Goal: Browse casually

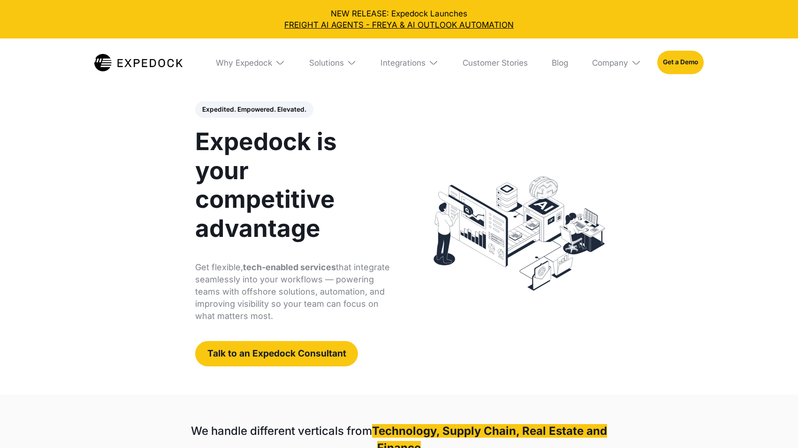
select select
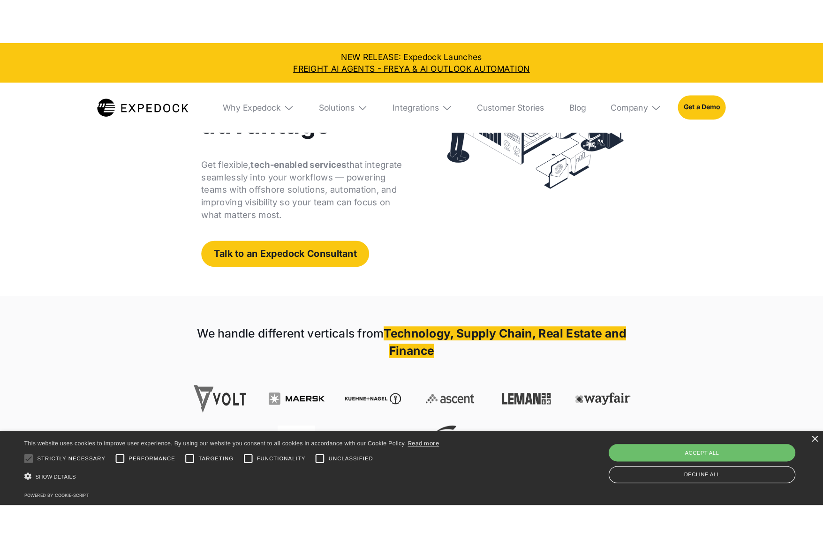
scroll to position [173, 0]
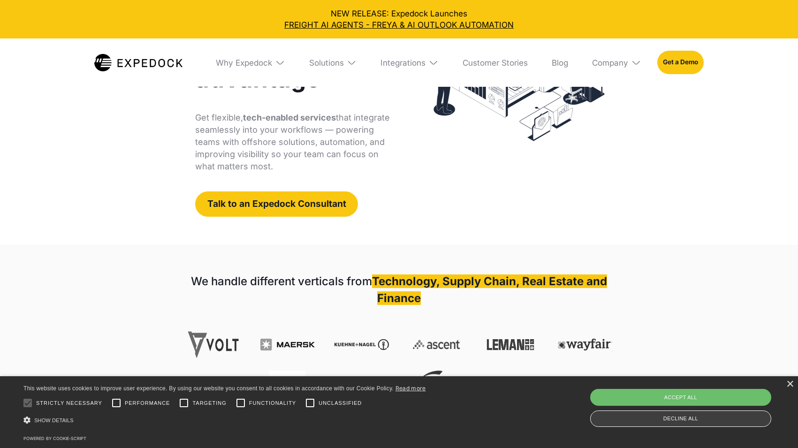
click at [671, 419] on div "Decline all" at bounding box center [680, 419] width 181 height 16
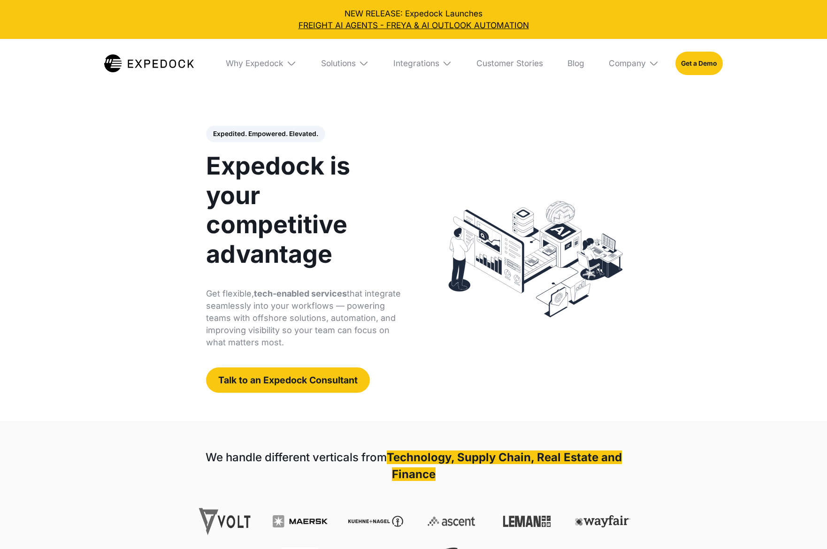
select select
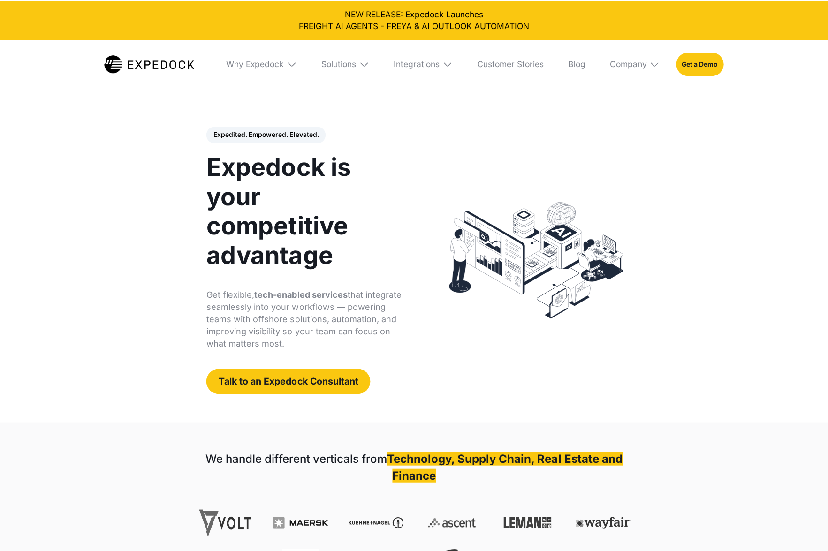
scroll to position [173, 0]
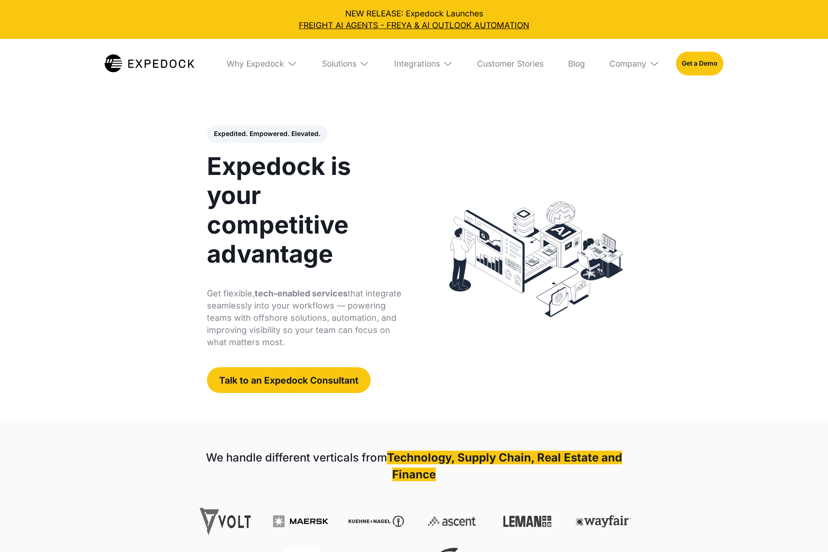
select select
